Goal: Information Seeking & Learning: Learn about a topic

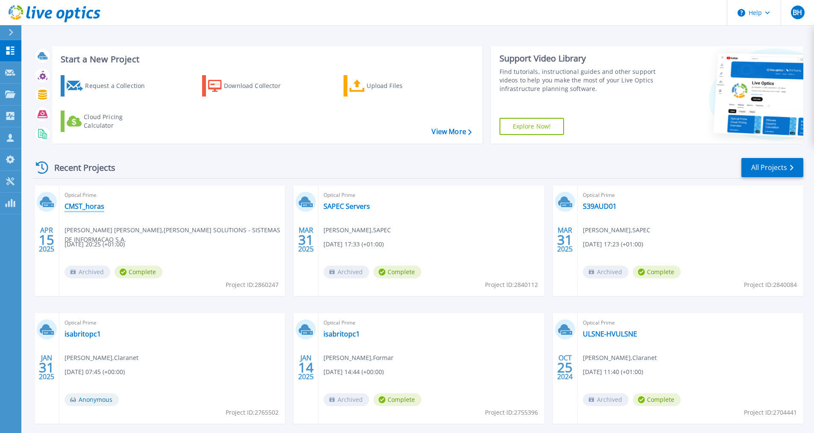
click at [84, 208] on link "CMST_horas" at bounding box center [85, 206] width 40 height 9
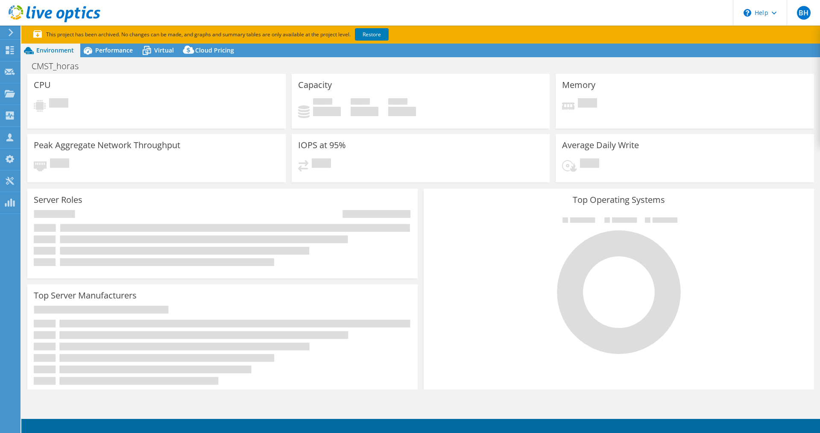
select select "USD"
select select "EULondon"
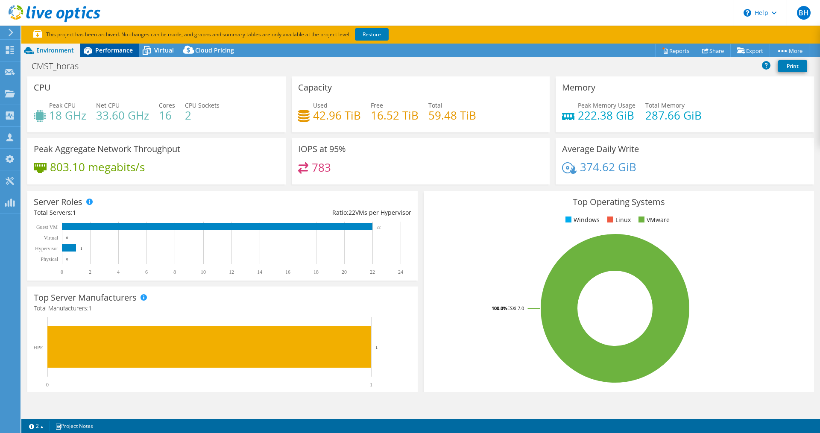
click at [119, 47] on span "Performance" at bounding box center [114, 50] width 38 height 8
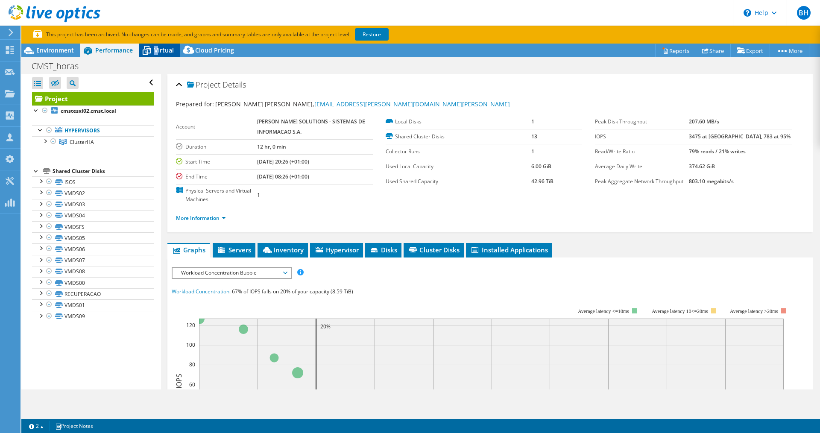
click at [156, 49] on span "Virtual" at bounding box center [164, 50] width 20 height 8
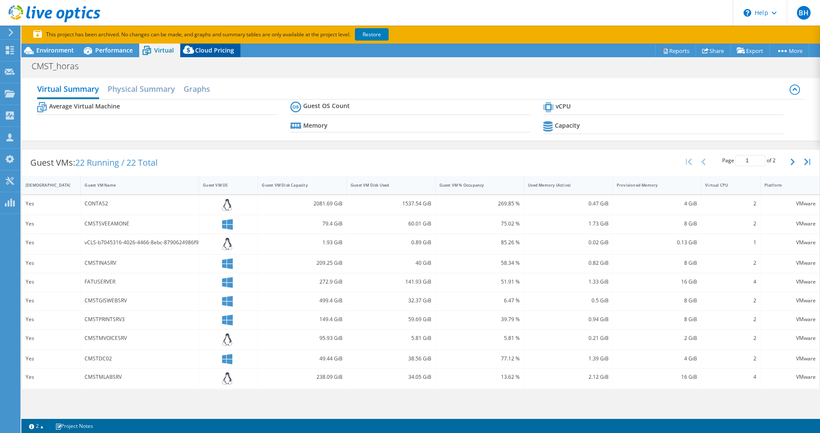
click at [202, 52] on span "Cloud Pricing" at bounding box center [214, 50] width 39 height 8
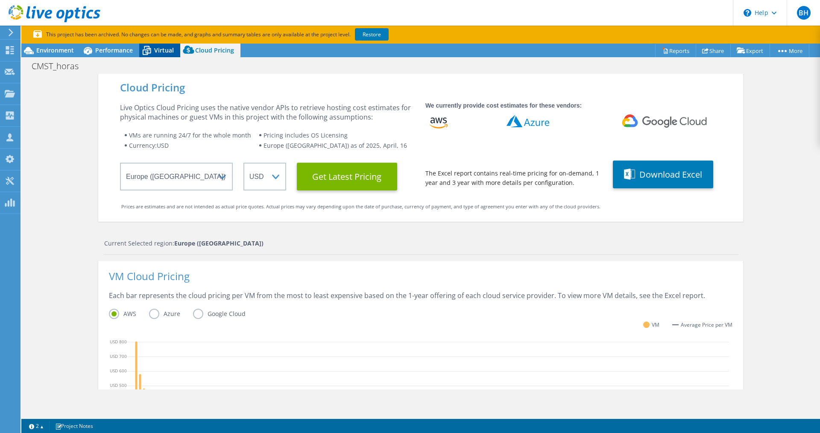
click at [157, 51] on span "Virtual" at bounding box center [164, 50] width 20 height 8
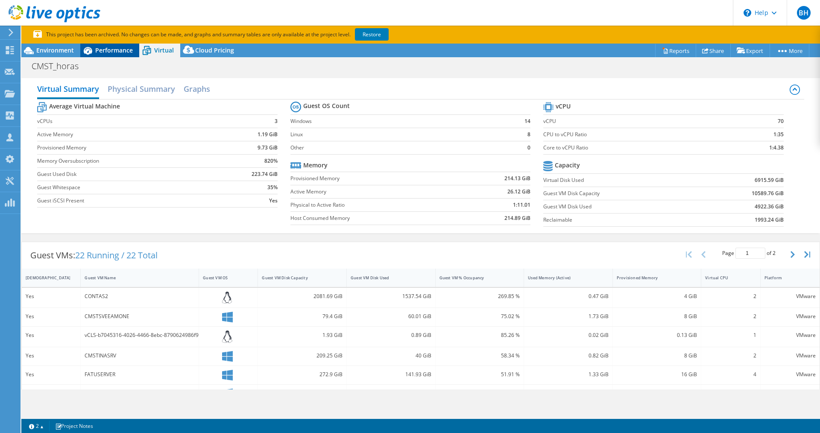
click at [109, 51] on span "Performance" at bounding box center [114, 50] width 38 height 8
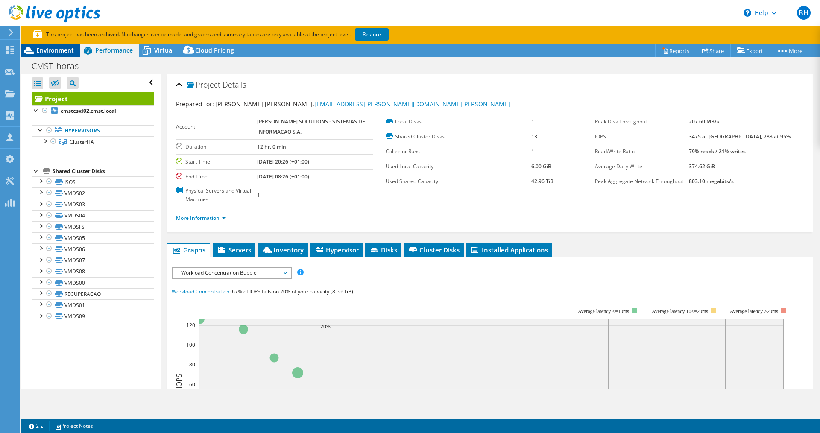
click at [49, 50] on span "Environment" at bounding box center [55, 50] width 38 height 8
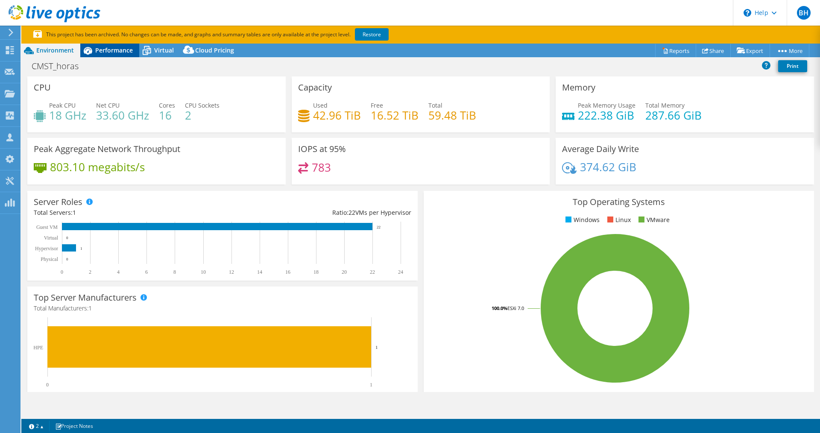
click at [122, 52] on span "Performance" at bounding box center [114, 50] width 38 height 8
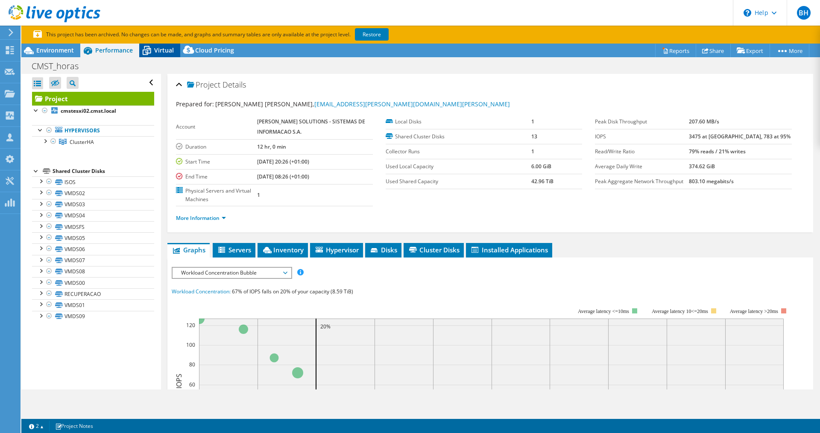
click at [155, 51] on span "Virtual" at bounding box center [164, 50] width 20 height 8
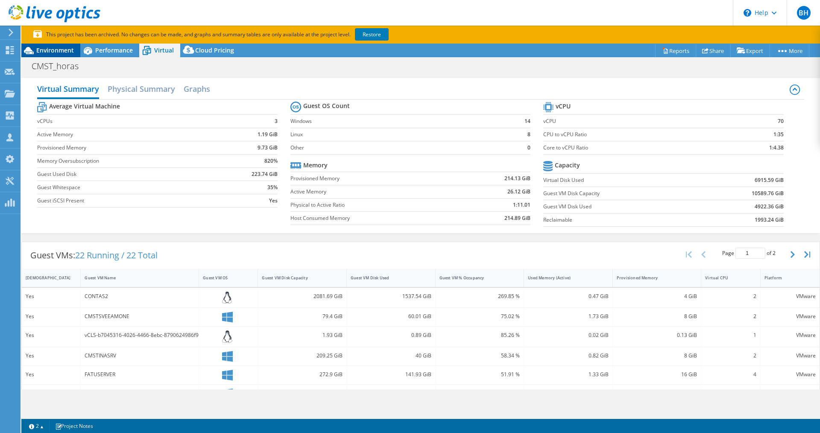
click at [59, 51] on span "Environment" at bounding box center [55, 50] width 38 height 8
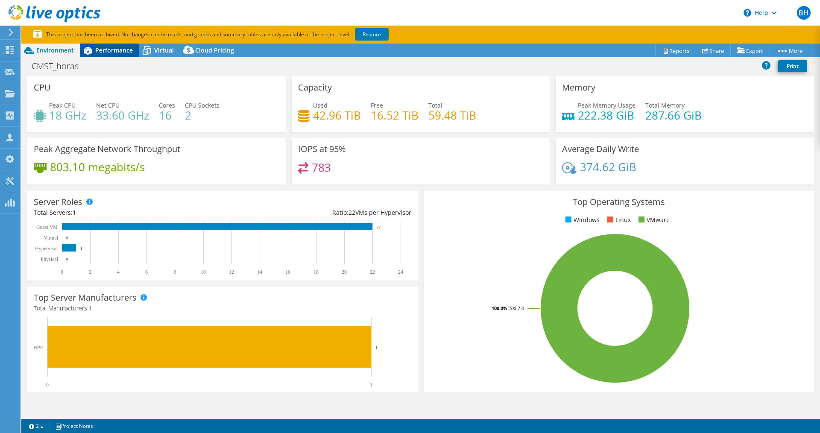
click at [119, 55] on div "Performance" at bounding box center [109, 51] width 59 height 14
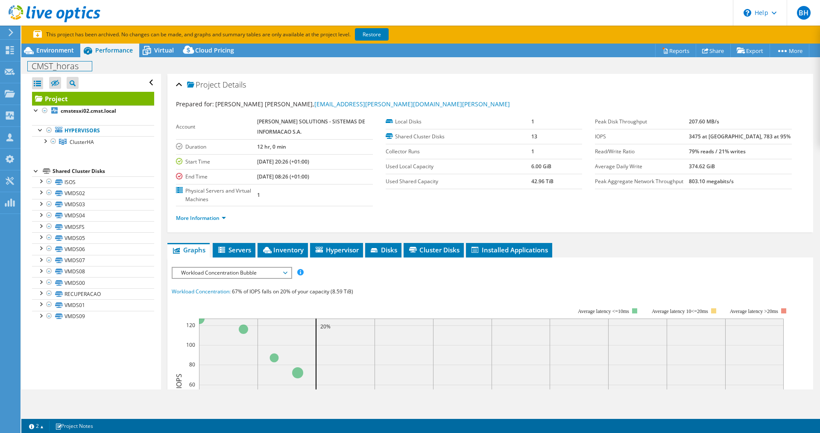
click at [55, 57] on div "CMST_horas Print" at bounding box center [420, 65] width 799 height 17
click at [57, 52] on span "Environment" at bounding box center [55, 50] width 38 height 8
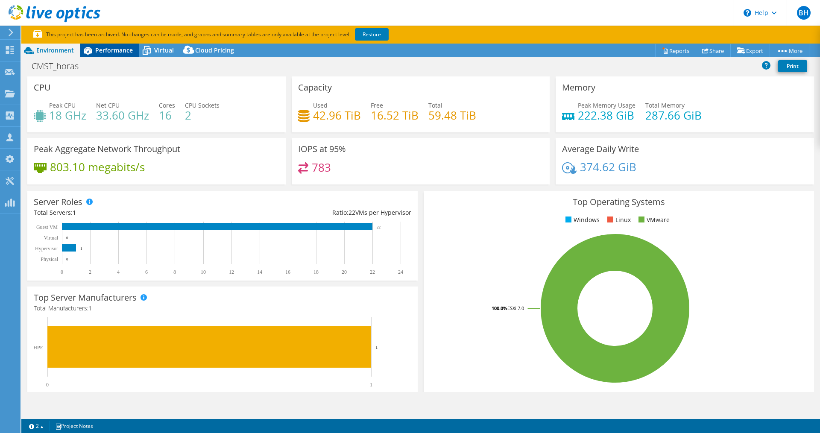
click at [100, 51] on span "Performance" at bounding box center [114, 50] width 38 height 8
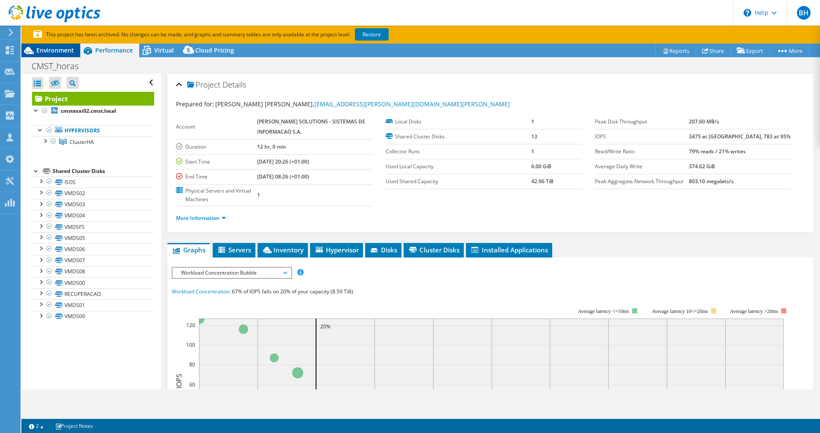
click at [63, 51] on span "Environment" at bounding box center [55, 50] width 38 height 8
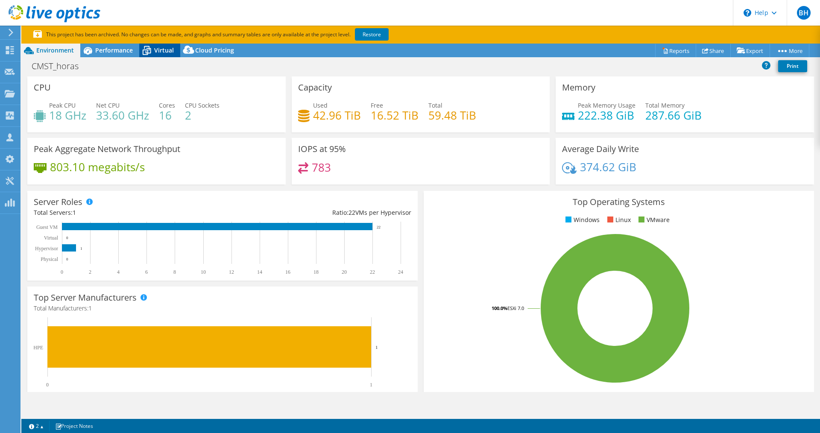
click at [163, 50] on span "Virtual" at bounding box center [164, 50] width 20 height 8
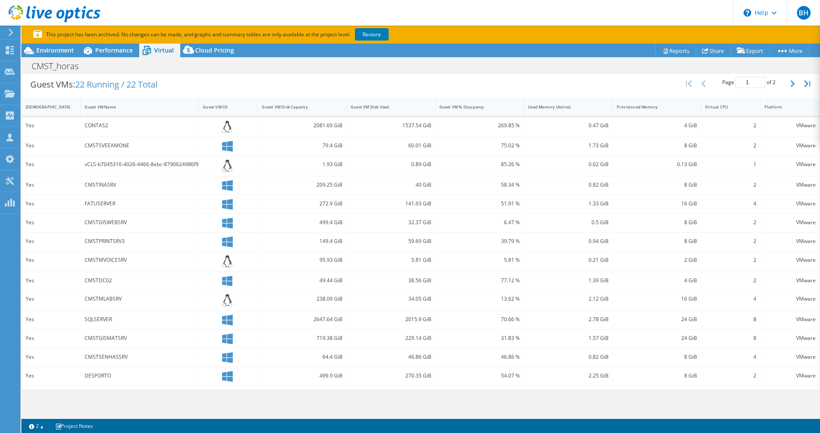
scroll to position [150, 0]
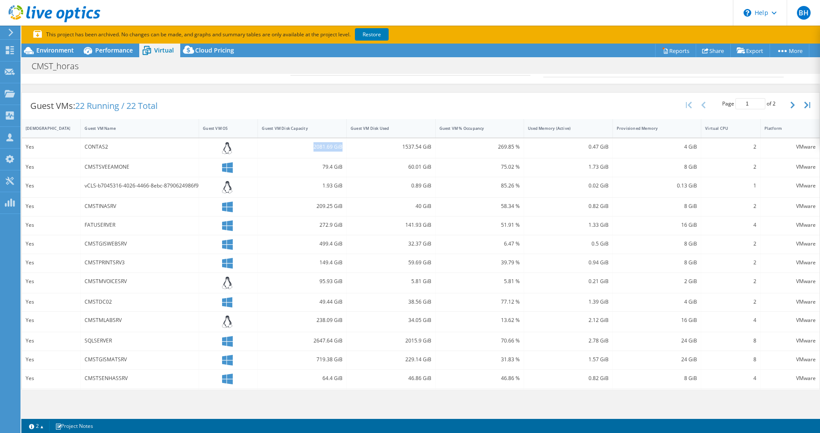
drag, startPoint x: 308, startPoint y: 148, endPoint x: 342, endPoint y: 145, distance: 34.3
click at [342, 145] on div "2081.69 GiB" at bounding box center [302, 148] width 89 height 20
drag, startPoint x: 584, startPoint y: 147, endPoint x: 601, endPoint y: 147, distance: 16.7
click at [601, 147] on div "0.47 GiB" at bounding box center [568, 146] width 81 height 9
click at [682, 150] on div "4 GiB" at bounding box center [657, 146] width 81 height 9
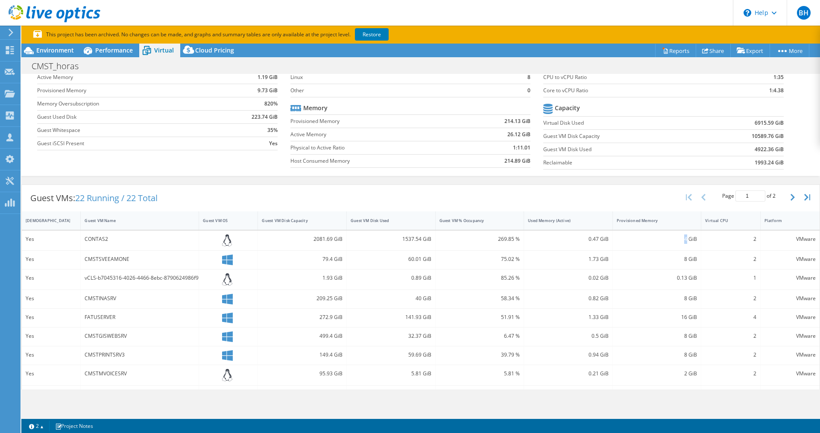
scroll to position [0, 0]
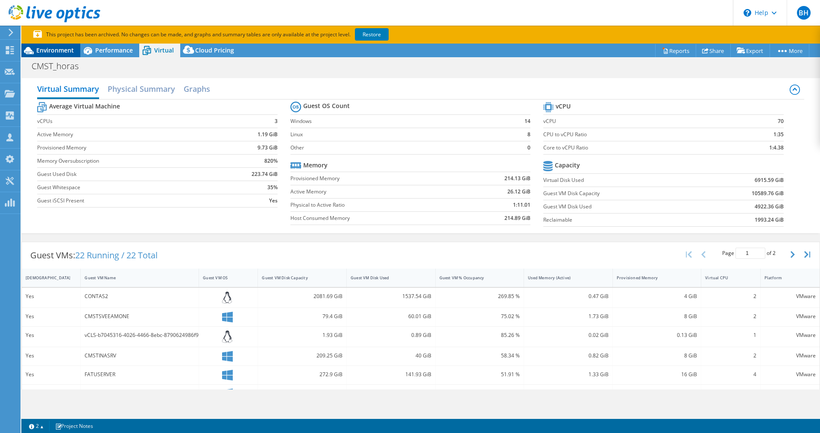
click at [59, 45] on div "Environment" at bounding box center [50, 51] width 59 height 14
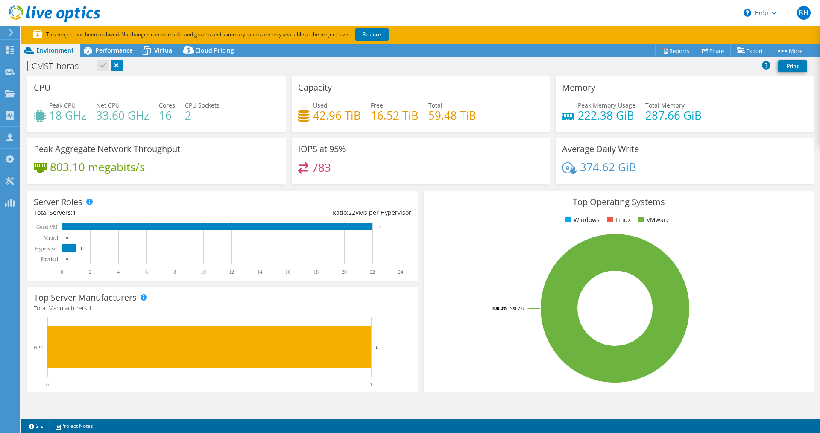
drag, startPoint x: 31, startPoint y: 75, endPoint x: 203, endPoint y: 133, distance: 181.7
click at [203, 133] on div "Project Actions Project Actions Reports Share Export vSAN ReadyNode Sizer" at bounding box center [420, 248] width 799 height 408
drag, startPoint x: 50, startPoint y: 105, endPoint x: 73, endPoint y: 106, distance: 23.5
click at [73, 106] on span "Peak CPU" at bounding box center [62, 105] width 26 height 8
drag, startPoint x: 106, startPoint y: 107, endPoint x: 126, endPoint y: 107, distance: 19.2
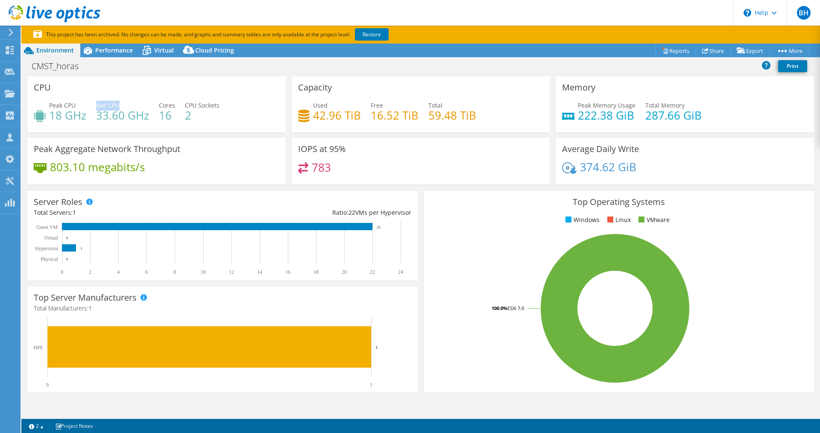
click at [126, 107] on div "Net CPU 33.60 GHz" at bounding box center [122, 110] width 53 height 19
drag, startPoint x: 50, startPoint y: 114, endPoint x: 85, endPoint y: 111, distance: 34.3
click at [85, 111] on h4 "18 GHz" at bounding box center [67, 115] width 37 height 9
click at [71, 83] on div "CPU Peak CPU 18 GHz Net CPU 33.60 GHz Cores 16 CPU Sockets 2" at bounding box center [156, 104] width 258 height 56
